Goal: Task Accomplishment & Management: Use online tool/utility

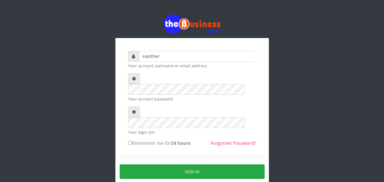
type input "siesther"
click at [142, 156] on div "Sign in" at bounding box center [192, 172] width 145 height 32
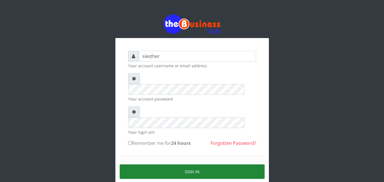
click at [222, 164] on button "Sign in" at bounding box center [192, 171] width 145 height 14
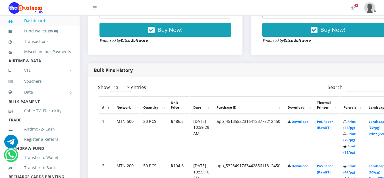
scroll to position [250, 0]
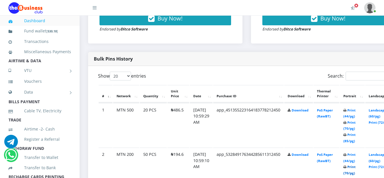
click at [355, 168] on link "Print (70/pg)" at bounding box center [349, 169] width 12 height 11
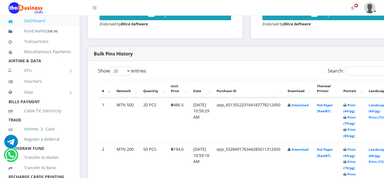
scroll to position [250, 0]
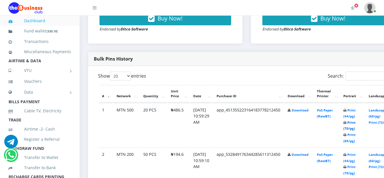
click at [355, 124] on link "Print (70/pg)" at bounding box center [349, 125] width 12 height 11
